Goal: Task Accomplishment & Management: Manage account settings

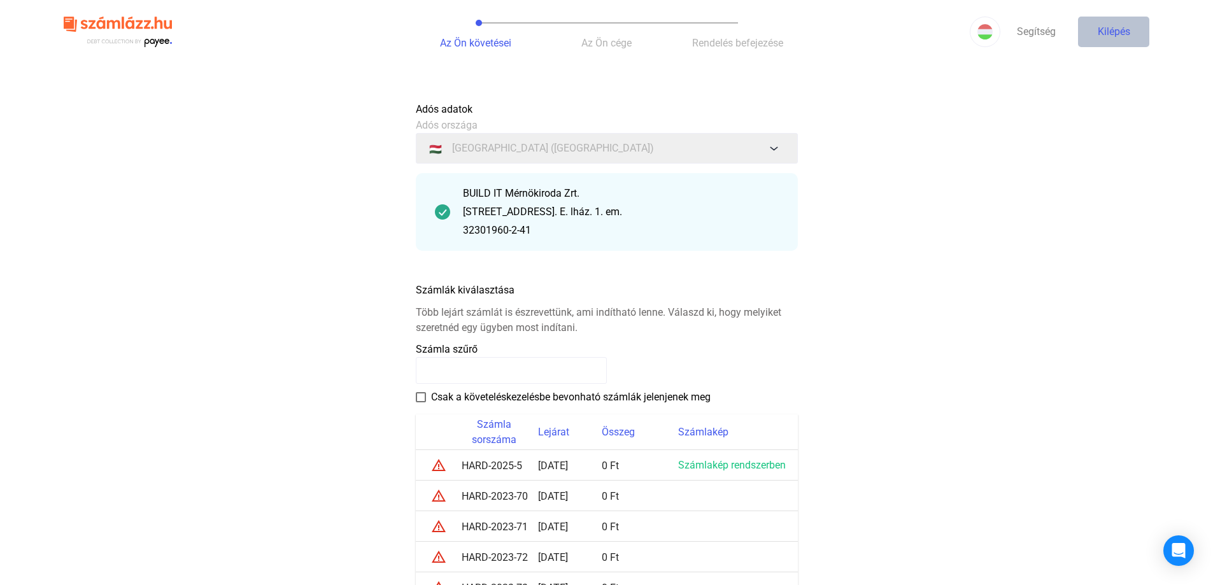
click at [1111, 29] on font "Kilépés" at bounding box center [1114, 31] width 32 height 12
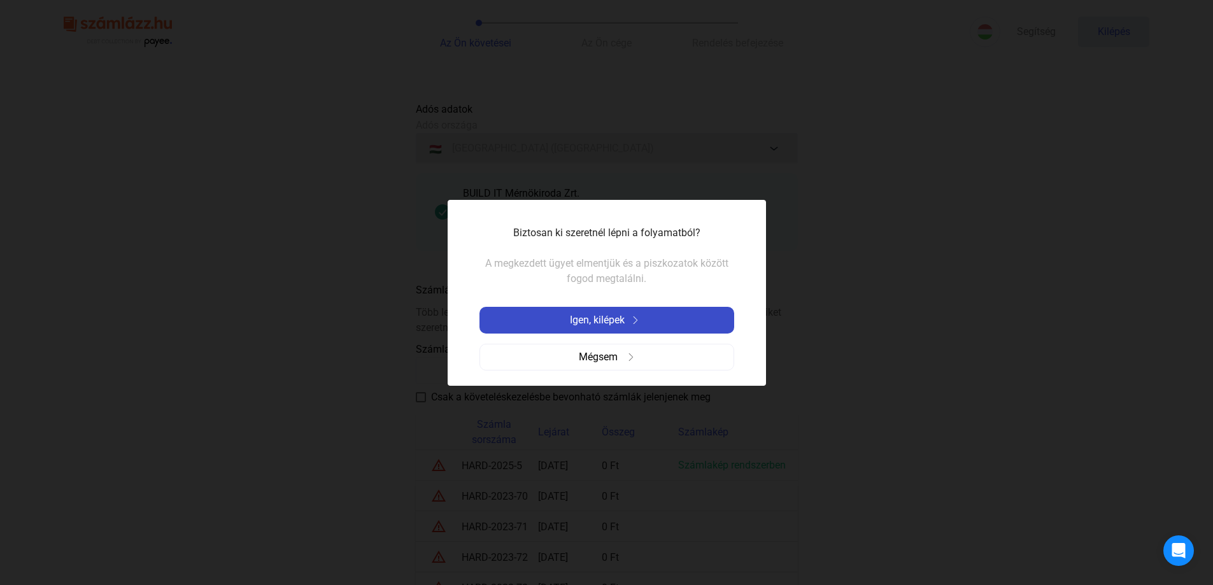
click at [580, 325] on font "Igen, kilépek" at bounding box center [597, 320] width 55 height 12
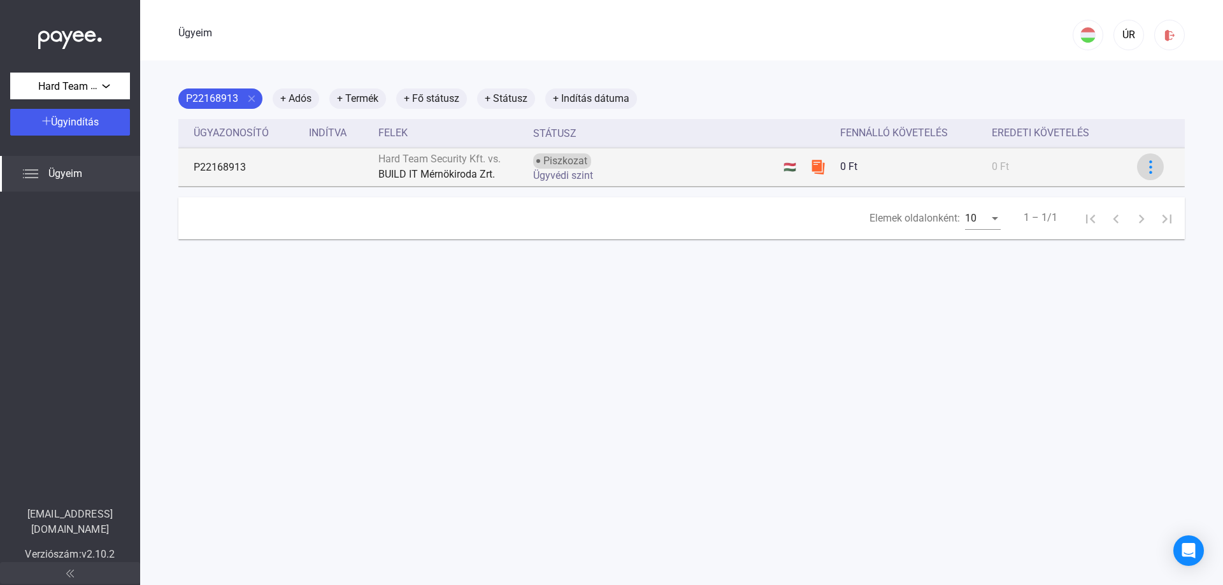
click at [1144, 168] on img at bounding box center [1150, 166] width 13 height 13
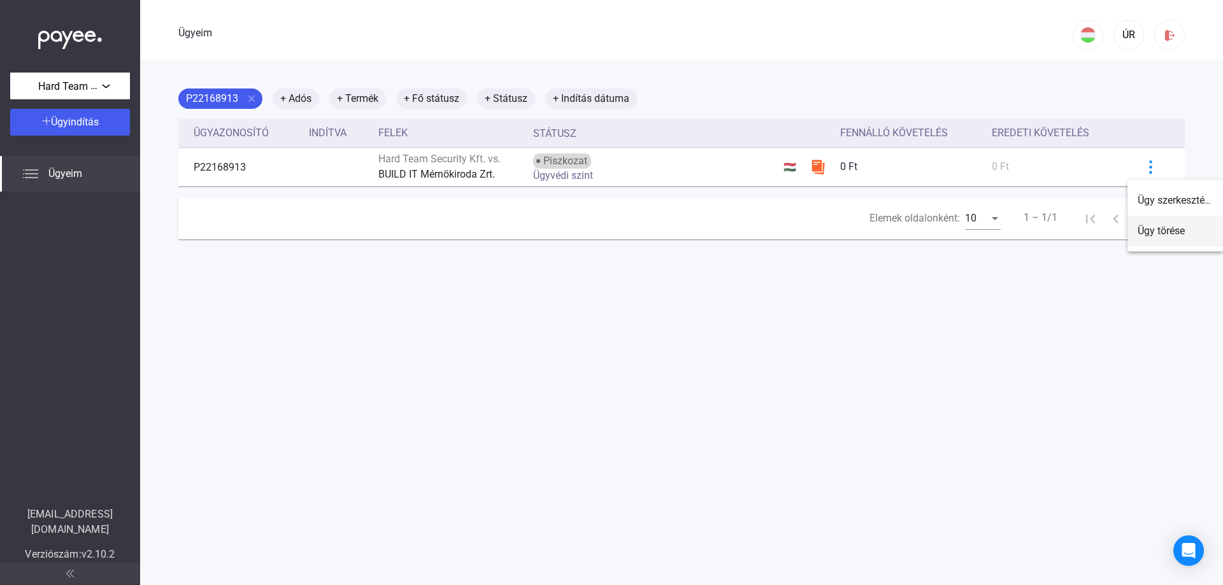
click at [1149, 223] on button "Ügy törése" at bounding box center [1175, 231] width 96 height 31
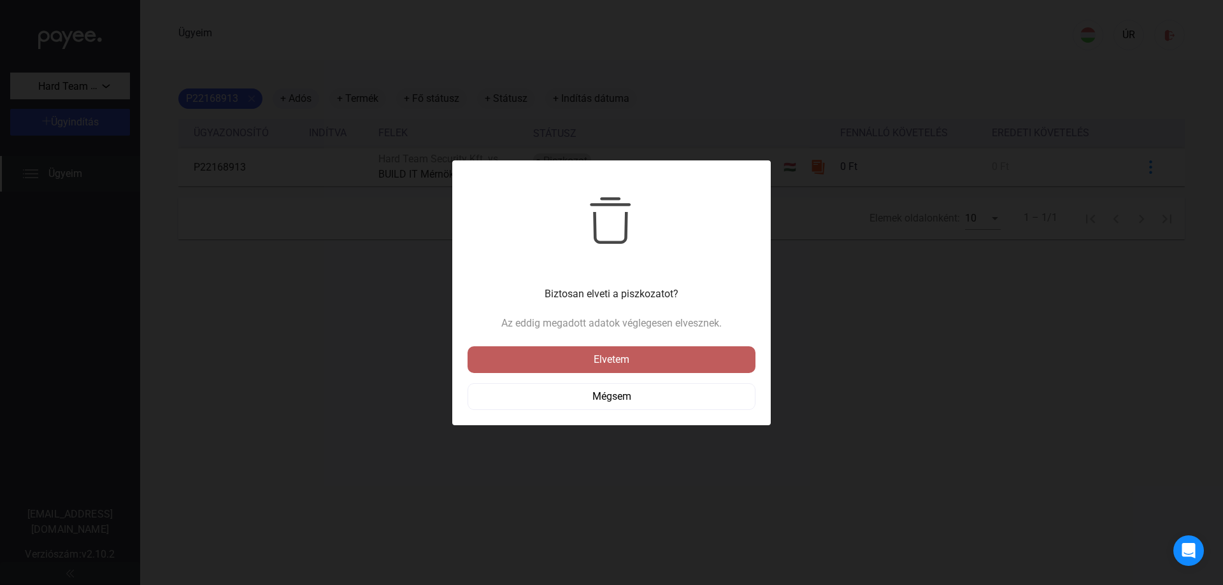
click at [673, 347] on button "Elvetem" at bounding box center [611, 359] width 288 height 27
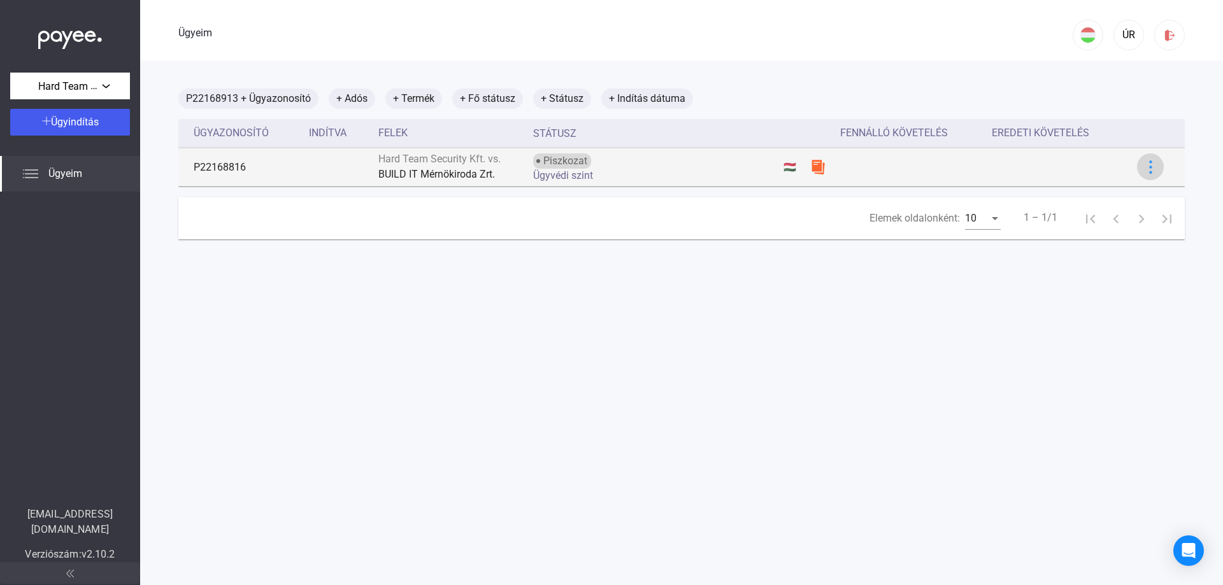
click at [1144, 167] on img at bounding box center [1150, 166] width 13 height 13
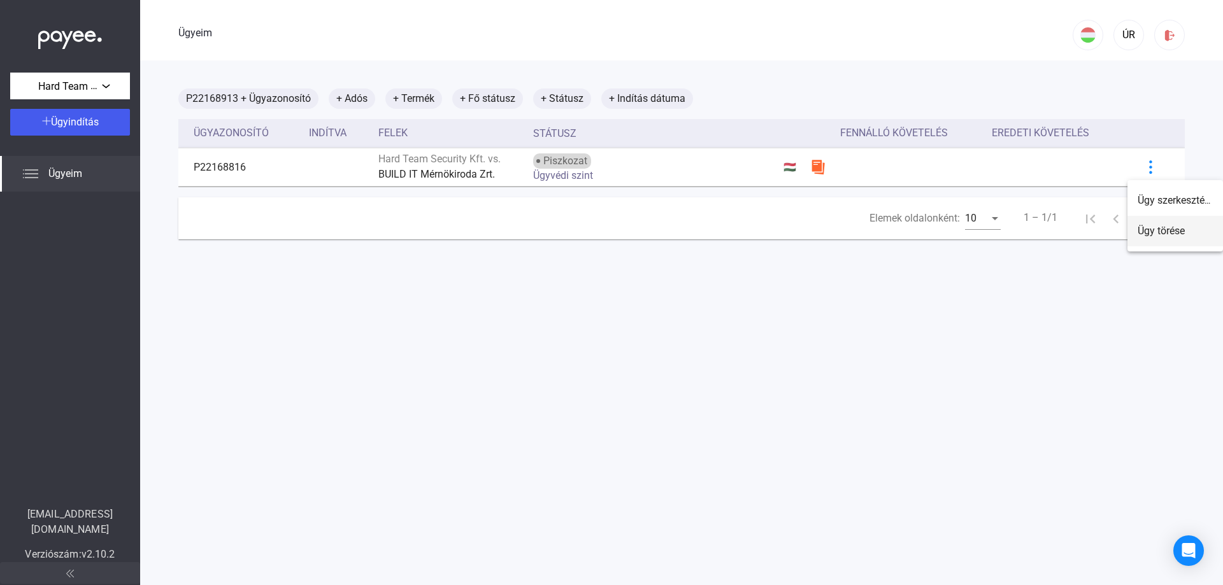
click at [1153, 229] on font "Ügy törése" at bounding box center [1161, 231] width 47 height 12
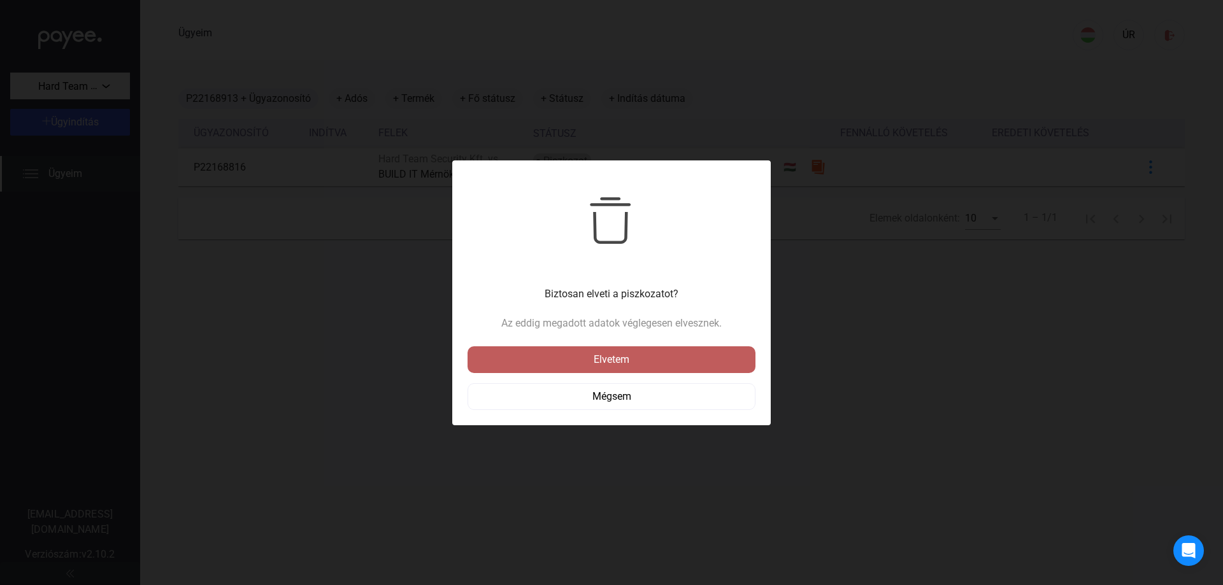
click at [629, 360] on font "Elvetem" at bounding box center [612, 359] width 36 height 12
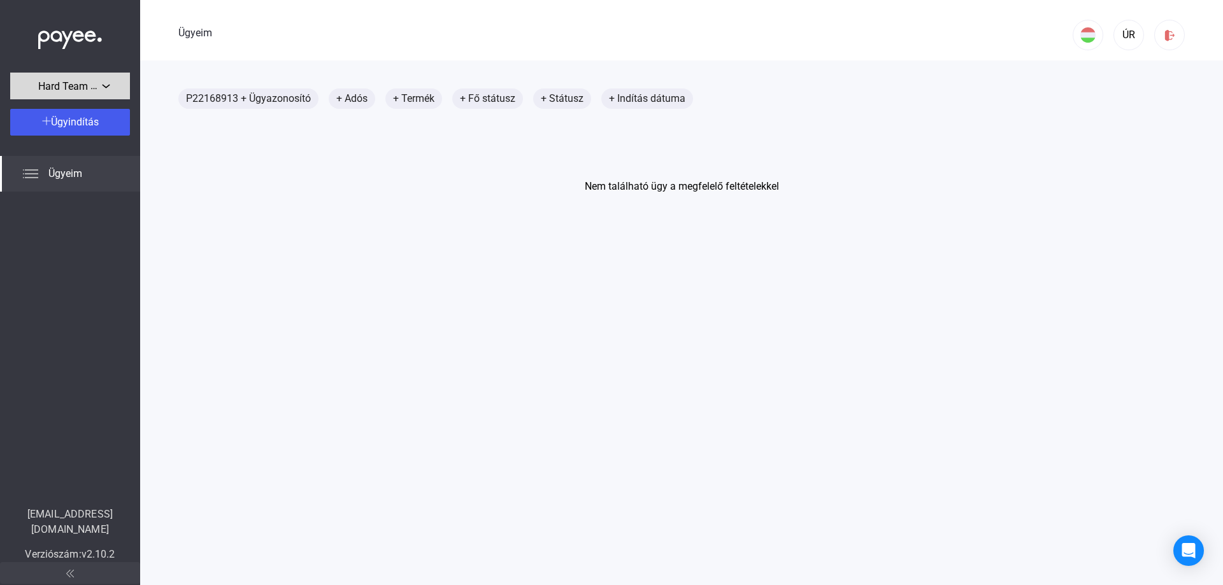
click at [61, 96] on button "Hard Team Biztonsági Kft." at bounding box center [70, 86] width 120 height 27
